Goal: Information Seeking & Learning: Learn about a topic

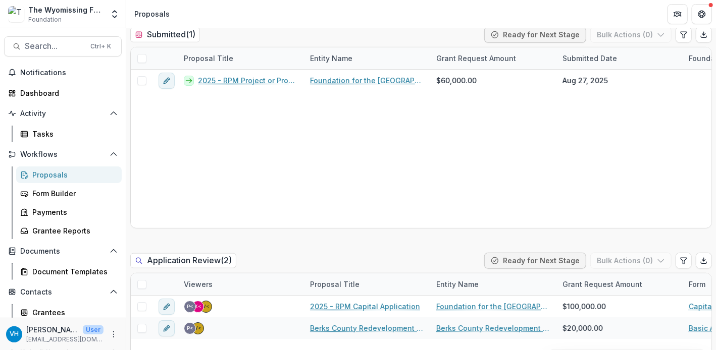
scroll to position [332, 0]
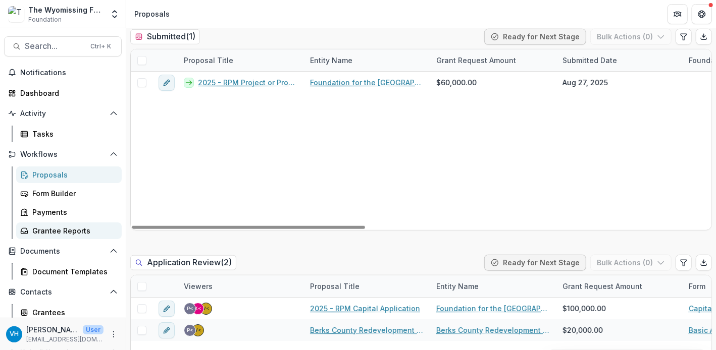
click at [66, 238] on link "Grantee Reports" at bounding box center [69, 231] width 106 height 17
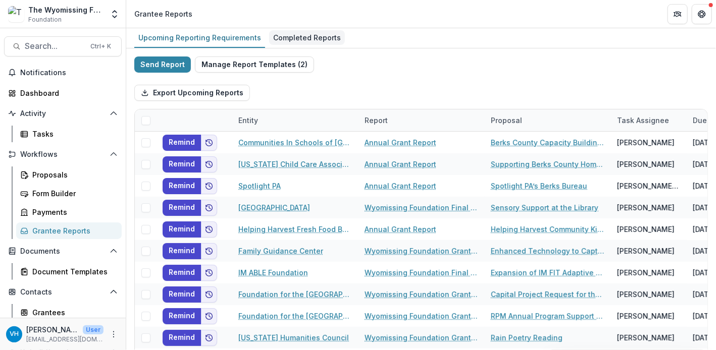
click at [300, 33] on div "Completed Reports" at bounding box center [307, 37] width 76 height 15
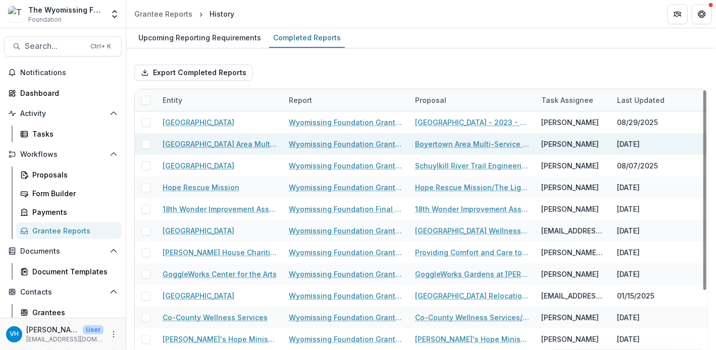
click at [321, 143] on link "Wyomissing Foundation Grant Report" at bounding box center [346, 144] width 114 height 11
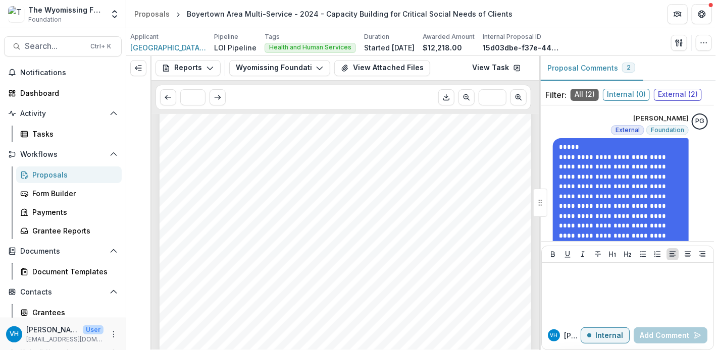
scroll to position [188, 0]
click at [27, 347] on div "VH [PERSON_NAME] User [EMAIL_ADDRESS][DOMAIN_NAME]" at bounding box center [63, 334] width 126 height 32
click at [392, 329] on div "Submission Responses ORGANIZATION NAME [GEOGRAPHIC_DATA] Area Multi-Service GRA…" at bounding box center [346, 189] width 372 height 526
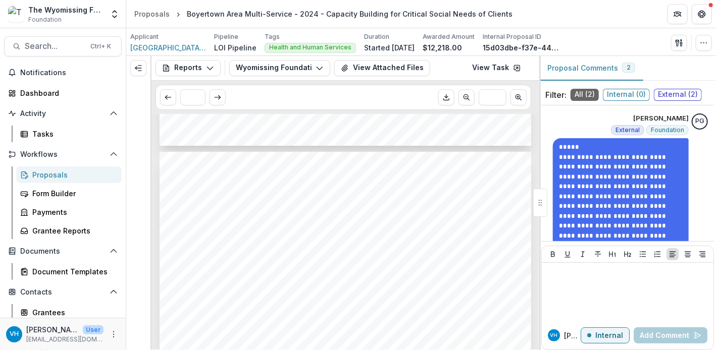
scroll to position [495, 0]
drag, startPoint x: 424, startPoint y: 251, endPoint x: 343, endPoint y: 218, distance: 87.2
click at [361, 214] on span "realized that more people could be served effectively without compromising the …" at bounding box center [325, 211] width 287 height 8
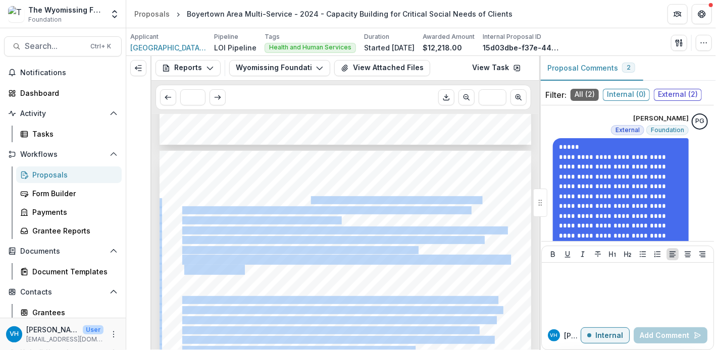
drag, startPoint x: 422, startPoint y: 249, endPoint x: 311, endPoint y: 201, distance: 120.3
click at [311, 201] on span "it became clear that the initiative was both successful and much needed. Once e…" at bounding box center [331, 201] width 298 height 8
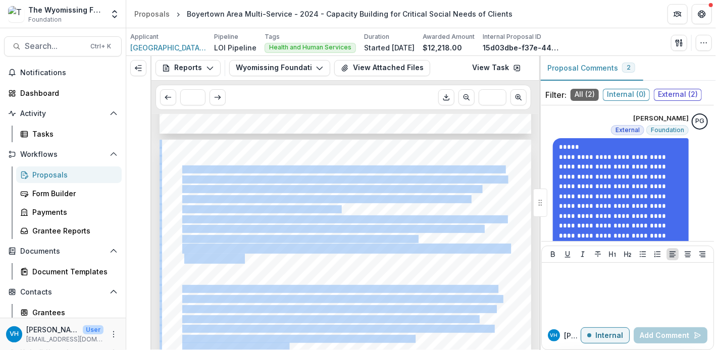
scroll to position [520, 0]
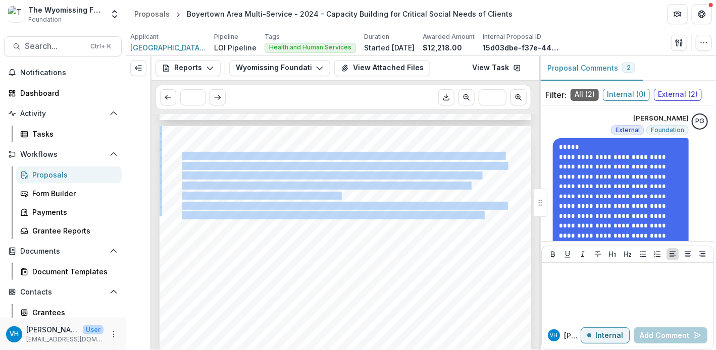
drag, startPoint x: 181, startPoint y: 149, endPoint x: 424, endPoint y: 221, distance: 253.2
copy div "Lor ipsu dolorsita con adipiscingel sed do eiusmodtem inc “utlab,” etdoloremagn…"
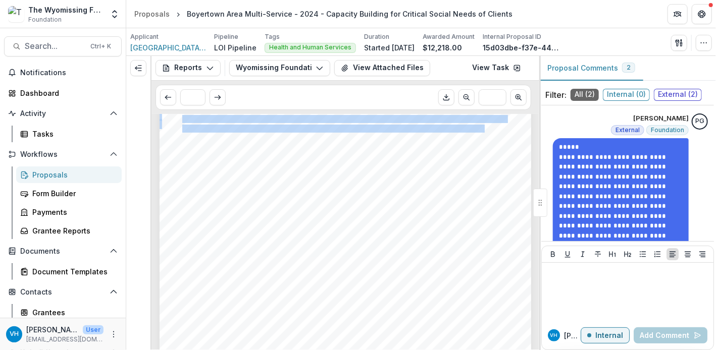
scroll to position [608, 0]
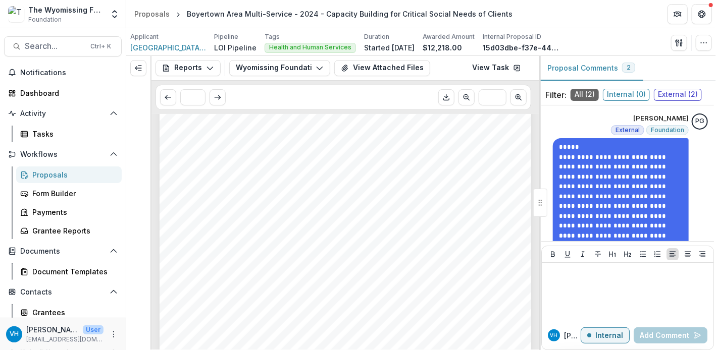
click at [411, 238] on span "effectively throughout the entire process, and gradual implementation." at bounding box center [297, 238] width 231 height 8
drag, startPoint x: 422, startPoint y: 234, endPoint x: 248, endPoint y: 232, distance: 174.2
click at [248, 232] on div "- - - - nonprofit’s organization and its mission. Following numerous training s…" at bounding box center [346, 301] width 372 height 526
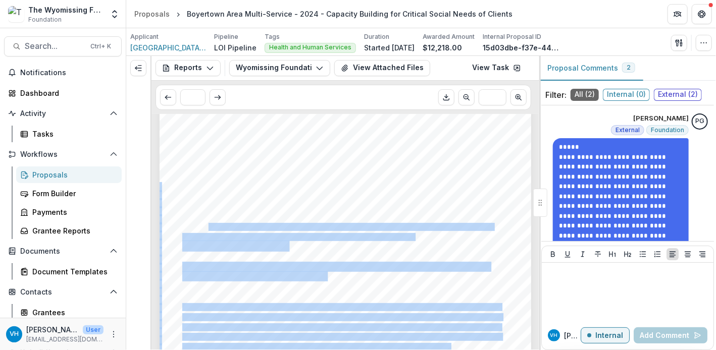
drag, startPoint x: 414, startPoint y: 236, endPoint x: 207, endPoint y: 226, distance: 207.2
click at [207, 226] on div "- - - - nonprofit’s organization and its mission. Following numerous training s…" at bounding box center [346, 301] width 372 height 526
click at [207, 226] on span "Moving forward, any future initiatives must consider understanding resistance, …" at bounding box center [337, 228] width 310 height 8
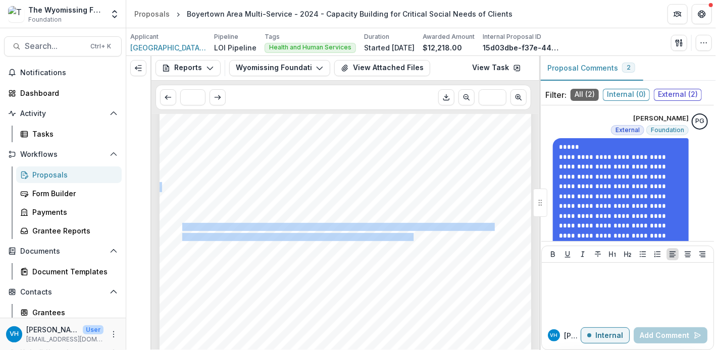
drag, startPoint x: 182, startPoint y: 226, endPoint x: 411, endPoint y: 236, distance: 229.5
click at [411, 236] on div "- - - - nonprofit’s organization and its mission. Following numerous training s…" at bounding box center [346, 301] width 372 height 526
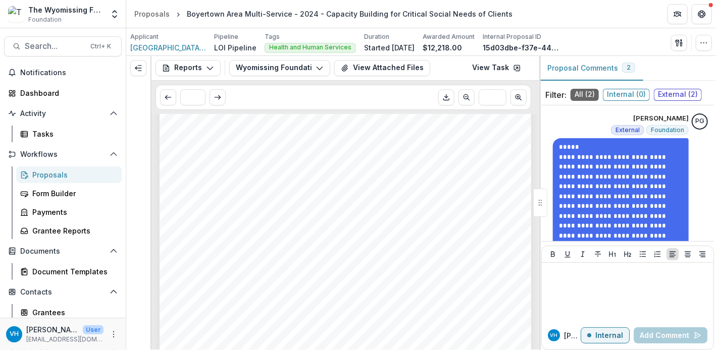
click at [359, 214] on span "place and completed, the second phase should have been the workplace culture ch…" at bounding box center [329, 218] width 295 height 8
click at [261, 245] on div "- - - - nonprofit’s organization and its mission. Following numerous training s…" at bounding box center [346, 93] width 372 height 526
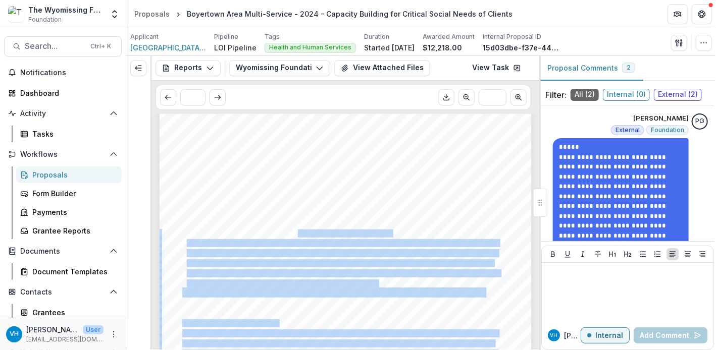
drag, startPoint x: 393, startPoint y: 281, endPoint x: 284, endPoint y: 236, distance: 117.7
click at [284, 236] on div "- - - - - - - - - We experienced a 16% increase in those with critical needs fr…" at bounding box center [346, 267] width 372 height 526
click at [284, 236] on span "client were to return to [GEOGRAPHIC_DATA] for assistance." at bounding box center [289, 234] width 204 height 8
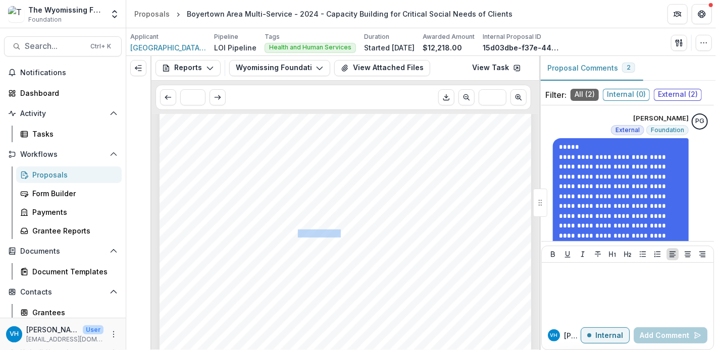
click at [284, 236] on span "client were to return to [GEOGRAPHIC_DATA] for assistance." at bounding box center [289, 234] width 204 height 8
click at [373, 268] on div "- - - - - - - - - We experienced a 16% increase in those with critical needs fr…" at bounding box center [346, 267] width 372 height 526
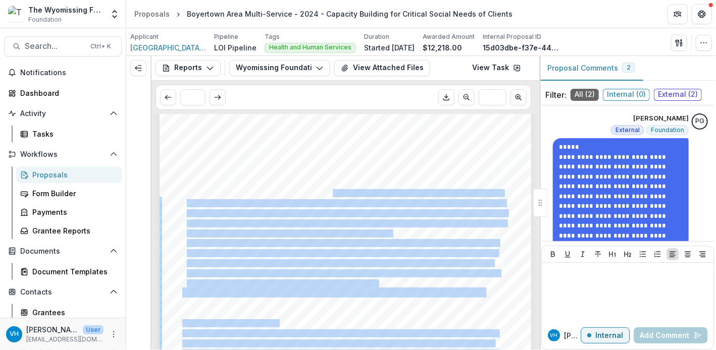
drag, startPoint x: 380, startPoint y: 280, endPoint x: 331, endPoint y: 195, distance: 98.4
click at [331, 195] on div "- - - - - - - - - We experienced a 16% increase in those with critical needs fr…" at bounding box center [346, 267] width 372 height 526
click at [331, 195] on span "housing applications, rental requests and action plans submitted are kept for t…" at bounding box center [345, 194] width 316 height 8
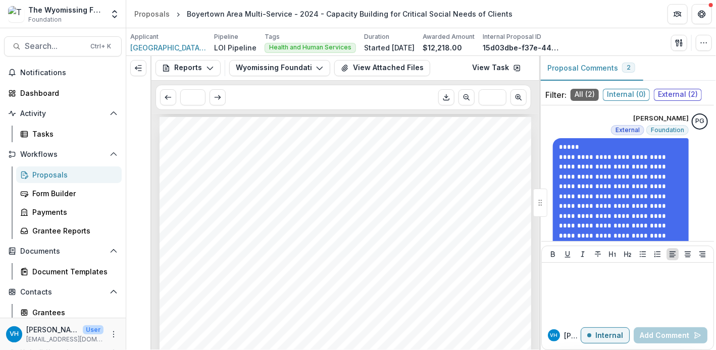
scroll to position [1177, 0]
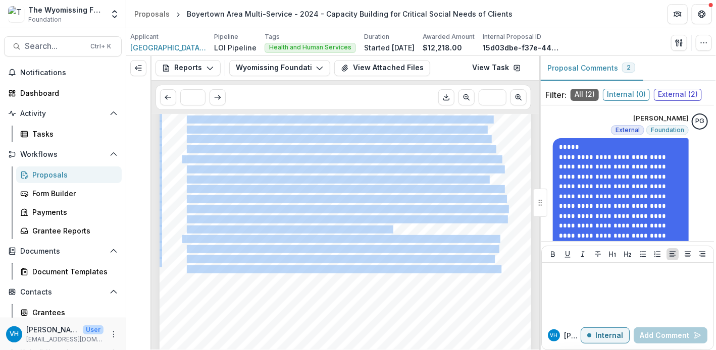
drag, startPoint x: 182, startPoint y: 161, endPoint x: 375, endPoint y: 273, distance: 223.7
copy div "To increase clients by 20.9% i n first year of implementation= totaling 1,159 c…"
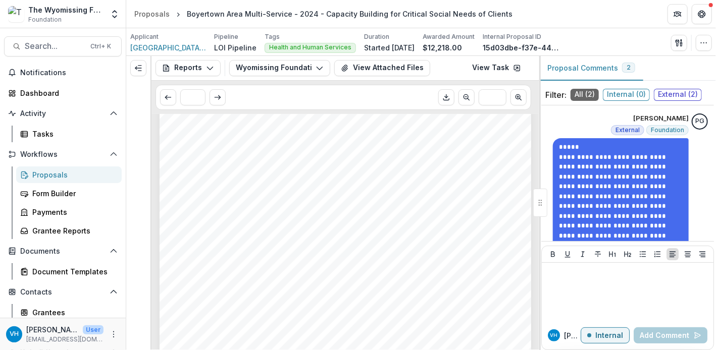
scroll to position [2289, 0]
click at [414, 248] on span "that supports both direct services and infrastructure needs such as technology,…" at bounding box center [339, 252] width 314 height 8
click at [397, 223] on div "agencies to maximize long-term impact. These adjustments will not only help us …" at bounding box center [346, 215] width 372 height 526
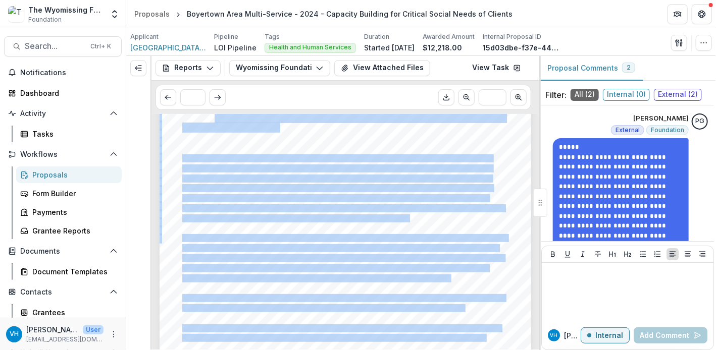
scroll to position [1833, 0]
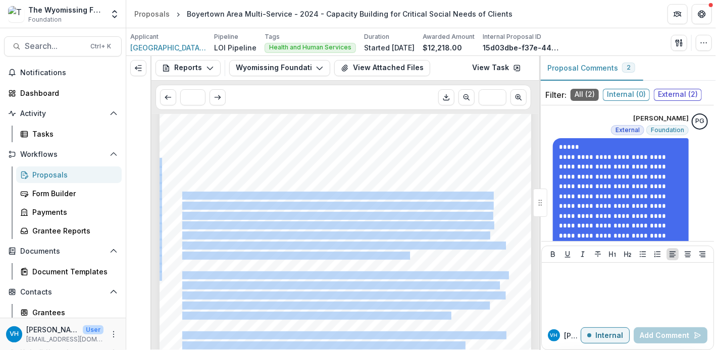
drag, startPoint x: 430, startPoint y: 335, endPoint x: 182, endPoint y: 197, distance: 283.4
copy div "This project met our expectations in several ways. First, we achieved and excee…"
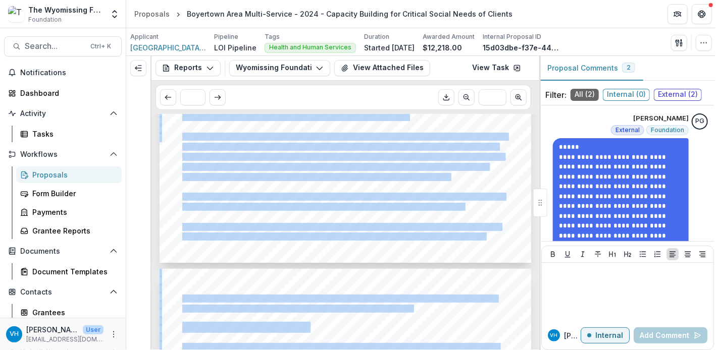
scroll to position [1972, 0]
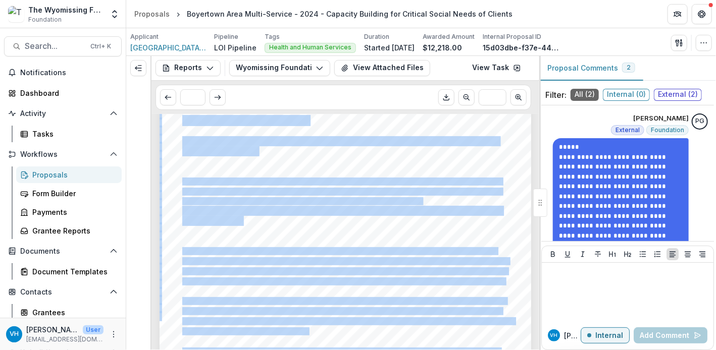
click at [341, 260] on span "and skilled, but increased caseloads create risk of burnout and limit the time …" at bounding box center [345, 262] width 326 height 8
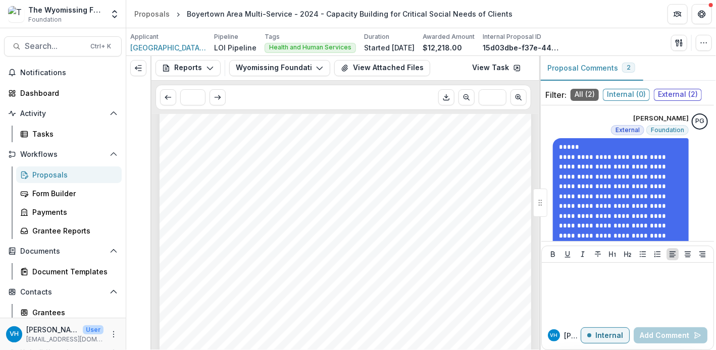
scroll to position [615, 0]
click at [331, 319] on span "and upgrading software systems. These improvements were aimed at increasing our…" at bounding box center [341, 321] width 318 height 8
click at [358, 287] on div "- - - - - - - - - - We supplemented this data with program records (workshops, …" at bounding box center [346, 58] width 372 height 526
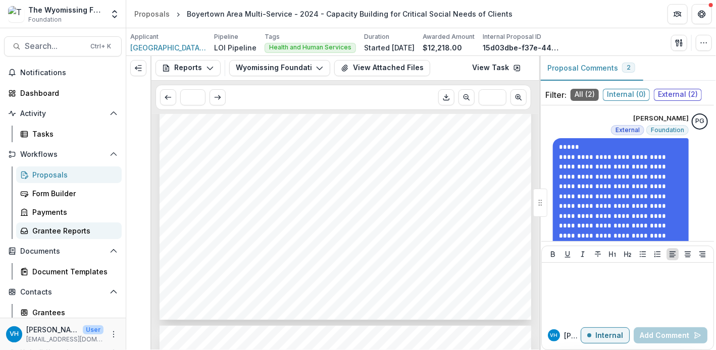
click at [95, 237] on link "Grantee Reports" at bounding box center [69, 231] width 106 height 17
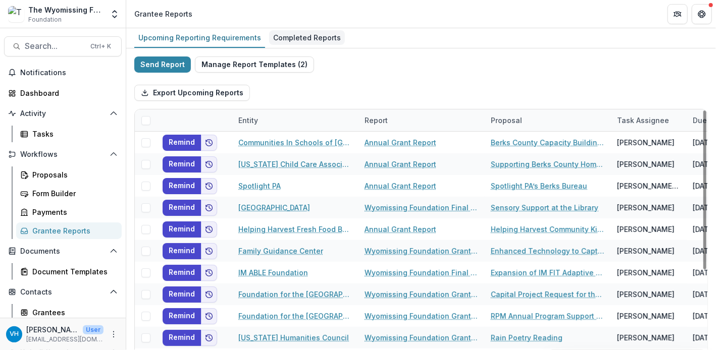
click at [284, 44] on div "Completed Reports" at bounding box center [307, 37] width 76 height 15
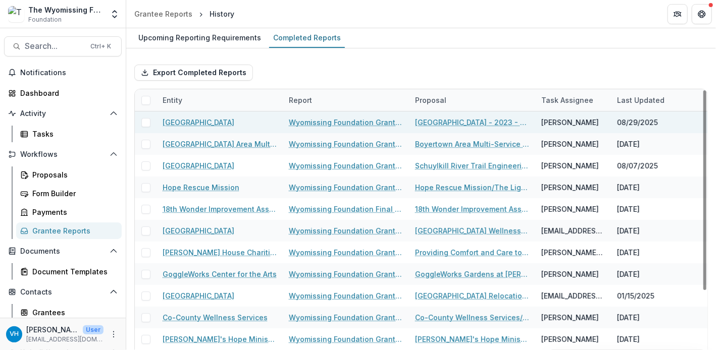
click at [377, 119] on link "Wyomissing Foundation Grant Report" at bounding box center [346, 122] width 114 height 11
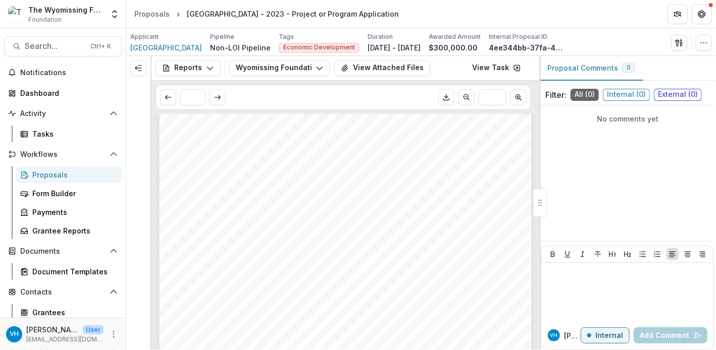
scroll to position [242, 0]
click at [364, 292] on span "Reading. Completed, this new community health center will serve 2,000 unduplica…" at bounding box center [341, 292] width 319 height 8
drag, startPoint x: 370, startPoint y: 240, endPoint x: 259, endPoint y: 181, distance: 125.1
click at [259, 181] on div "- - - - - In the project's implementation, please discuss any challenges encoun…" at bounding box center [346, 287] width 372 height 526
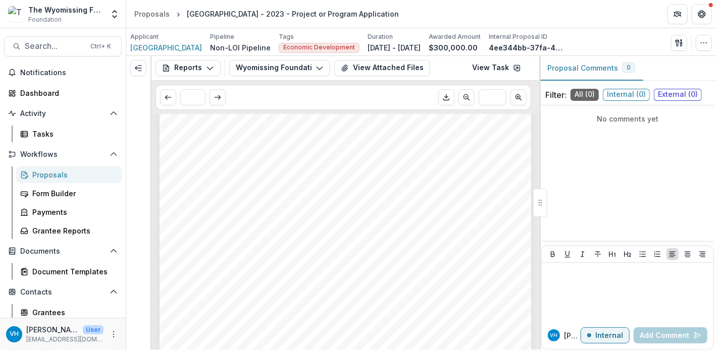
scroll to position [553, 0]
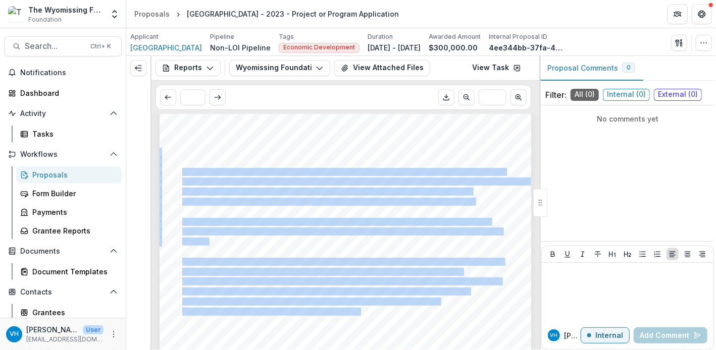
drag, startPoint x: 181, startPoint y: 173, endPoint x: 352, endPoint y: 311, distance: 219.4
click at [352, 311] on div "- - - - - In the project's implementation, please discuss any challenges encoun…" at bounding box center [346, 355] width 372 height 526
copy div "Loremi Dolo 7 si ame conse adipis, eli Seddoeiu Temporinci utlaboreetdo magn Al…"
click at [712, 162] on div "No comments yet" at bounding box center [627, 174] width 173 height 128
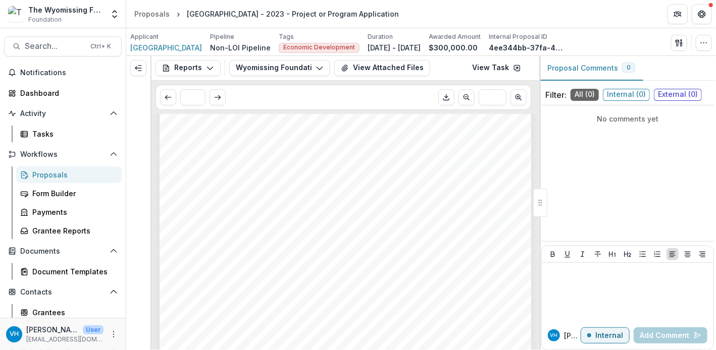
scroll to position [572, 0]
drag, startPoint x: 381, startPoint y: 265, endPoint x: 257, endPoint y: 271, distance: 123.9
click at [257, 271] on div "- - - - - In the project's implementation, please discuss any challenges encoun…" at bounding box center [346, 337] width 372 height 526
copy div "General Contractor, [PERSON_NAME] Construction Company,"
click at [318, 301] on span "Describe what you learned from the project and how future projects will reflect" at bounding box center [345, 303] width 326 height 9
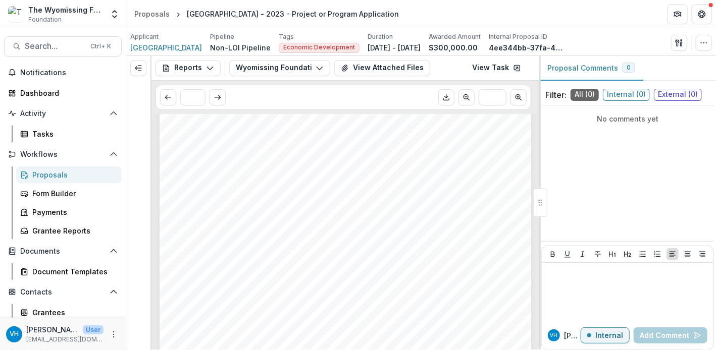
scroll to position [769, 0]
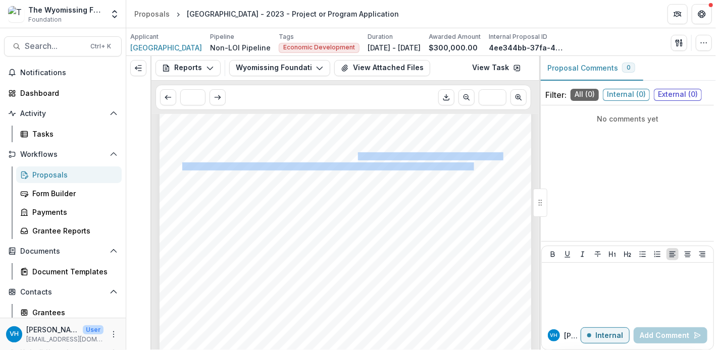
drag, startPoint x: 357, startPoint y: 155, endPoint x: 473, endPoint y: 167, distance: 115.7
click at [473, 167] on div "- - - - - In the project's implementation, please discuss any challenges encoun…" at bounding box center [346, 140] width 372 height 526
click at [473, 167] on span "increased understanding of how to approach a renovation project for a historic …" at bounding box center [335, 167] width 306 height 8
drag, startPoint x: 473, startPoint y: 167, endPoint x: 358, endPoint y: 153, distance: 115.0
click at [358, 153] on div "- - - - - In the project's implementation, please discuss any challenges encoun…" at bounding box center [346, 140] width 372 height 526
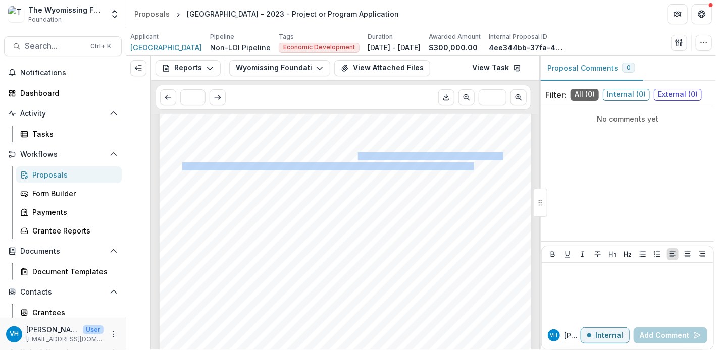
copy div "This year Alvernia’s project team gained an increased understanding of how to a…"
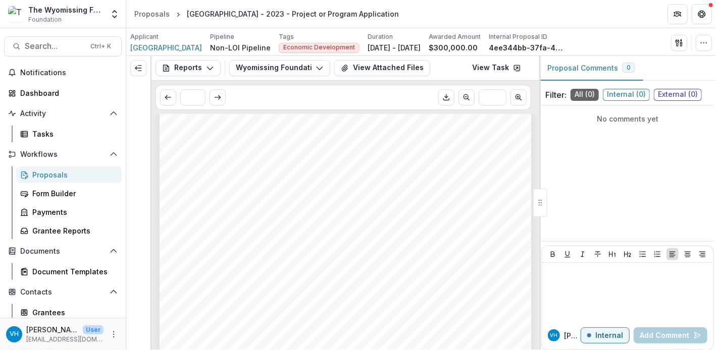
click at [352, 285] on span "Improve the occupational readiness of students enrolled in [GEOGRAPHIC_DATA]’s …" at bounding box center [366, 287] width 358 height 8
drag, startPoint x: 318, startPoint y: 175, endPoint x: 470, endPoint y: 171, distance: 152.0
click at [470, 173] on span "university’s ongoing coordination with the Preservation Alliance for Greater Ph…" at bounding box center [333, 177] width 303 height 8
copy span "Preservation Alliance for Greater [GEOGRAPHIC_DATA]"
click at [405, 290] on div "- - - - - In the project's implementation, please discuss any challenges encoun…" at bounding box center [346, 140] width 372 height 526
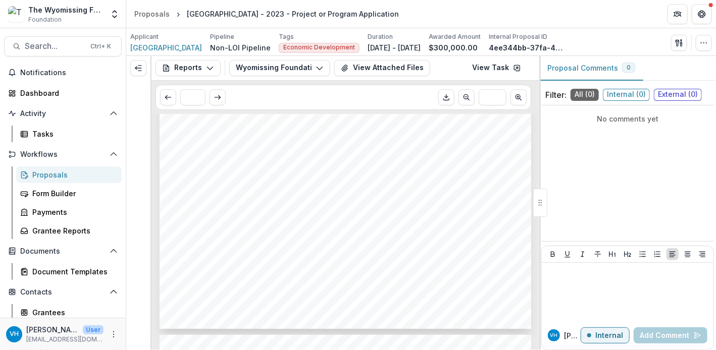
click at [405, 290] on div "- - - - - In the project's implementation, please discuss any challenges encoun…" at bounding box center [346, 67] width 372 height 526
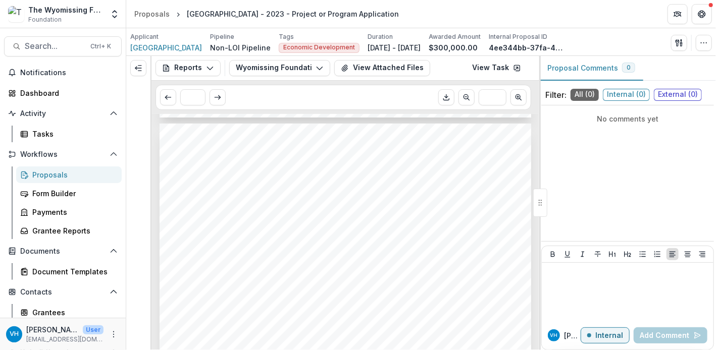
scroll to position [1054, 0]
click at [371, 293] on span "Describe how you measured these results and collected this information" at bounding box center [332, 292] width 301 height 9
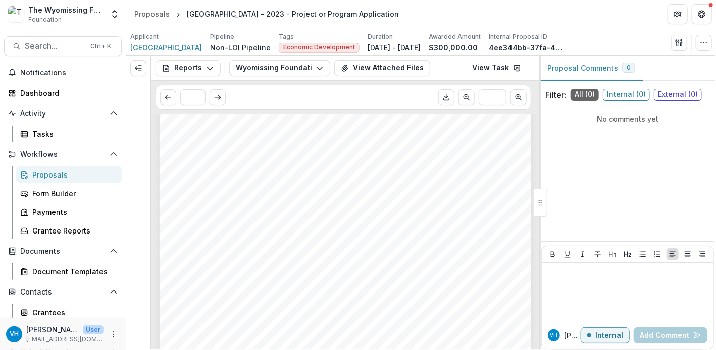
scroll to position [1119, 0]
click at [350, 308] on span "coordinated efforts, our project team has successfully prepared for renovation …" at bounding box center [344, 308] width 325 height 8
click at [331, 335] on span "Describe how this project met your expectations, or if not, what you would do" at bounding box center [343, 338] width 322 height 9
click at [333, 291] on div "Provide measurable results of the project - both quantitative and qualitative i…" at bounding box center [346, 154] width 372 height 526
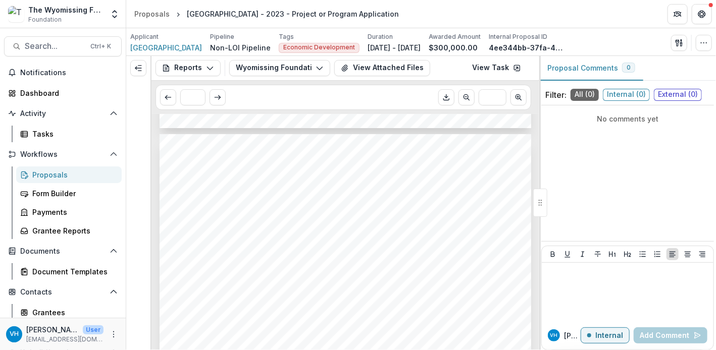
scroll to position [1582, 0]
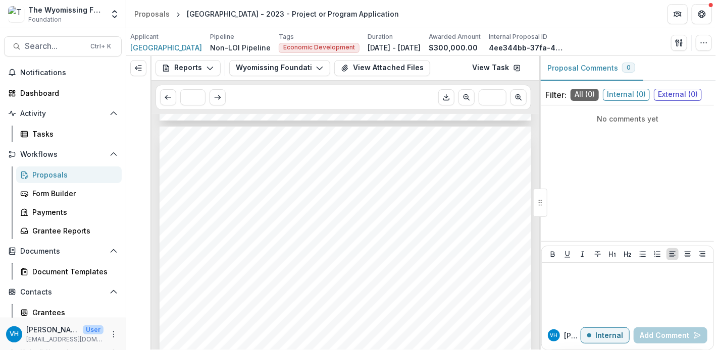
drag, startPoint x: 327, startPoint y: 271, endPoint x: 294, endPoint y: 252, distance: 37.5
click at [294, 253] on span "throughout the institution’s interdepartmental team will be critical to the pro…" at bounding box center [369, 257] width 375 height 8
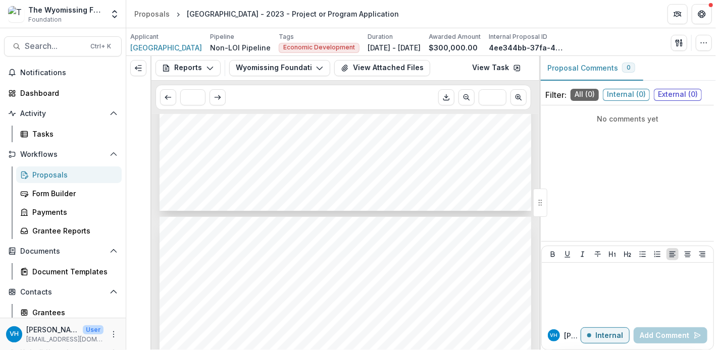
scroll to position [1864, 0]
click at [95, 176] on div "Proposals" at bounding box center [72, 175] width 81 height 11
